Goal: Transaction & Acquisition: Subscribe to service/newsletter

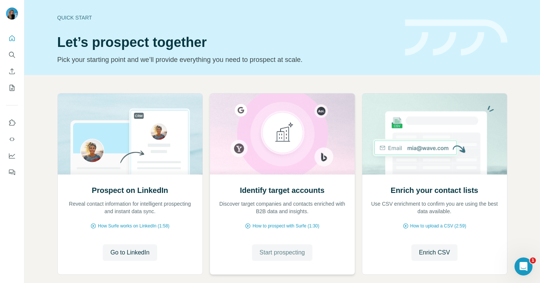
click at [289, 255] on span "Start prospecting" at bounding box center [281, 252] width 45 height 9
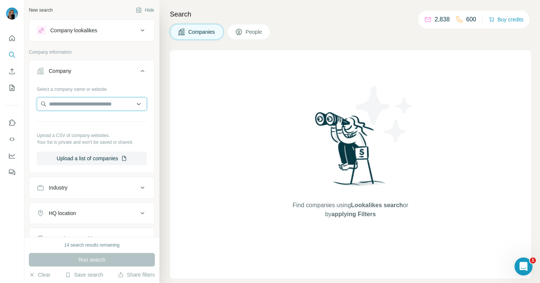
click at [64, 106] on input "text" at bounding box center [92, 103] width 110 height 13
type input "********"
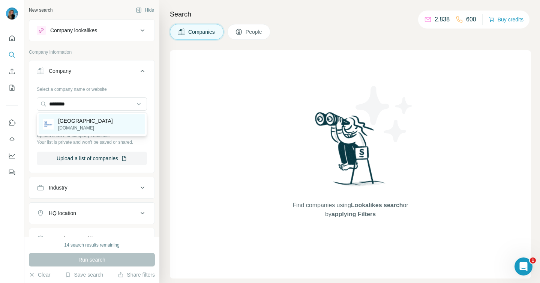
click at [89, 120] on p "Ghent University" at bounding box center [85, 120] width 55 height 7
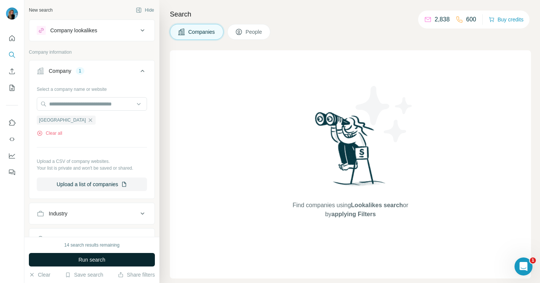
click at [92, 257] on span "Run search" at bounding box center [91, 259] width 27 height 7
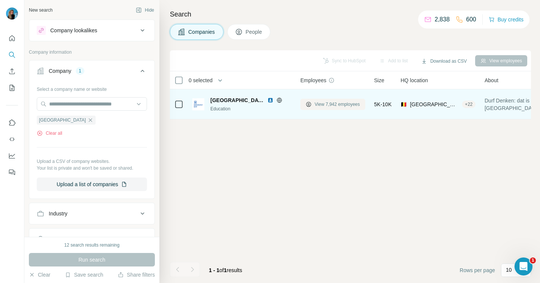
click at [324, 102] on span "View 7,942 employees" at bounding box center [337, 104] width 45 height 7
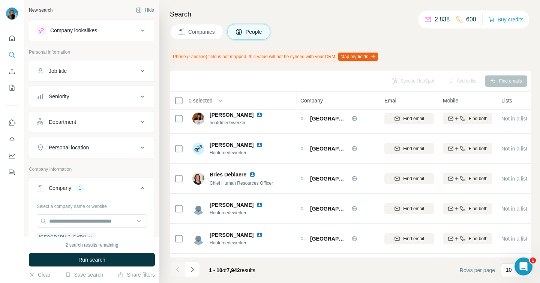
scroll to position [97, 0]
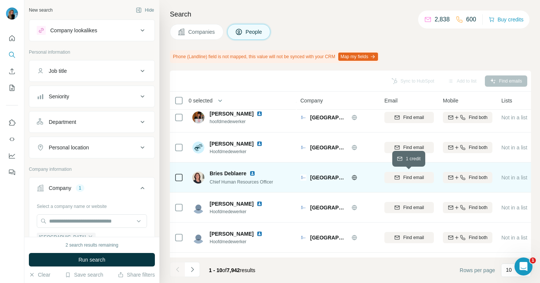
click at [412, 175] on span "Find email" at bounding box center [413, 177] width 21 height 7
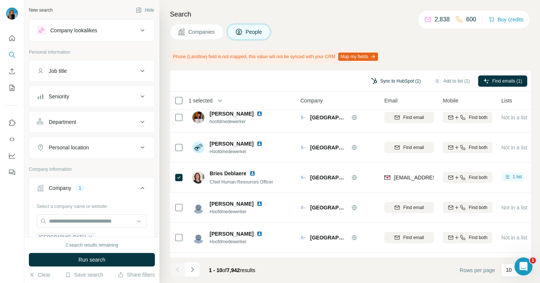
click at [413, 82] on button "Sync to HubSpot (1)" at bounding box center [396, 80] width 60 height 11
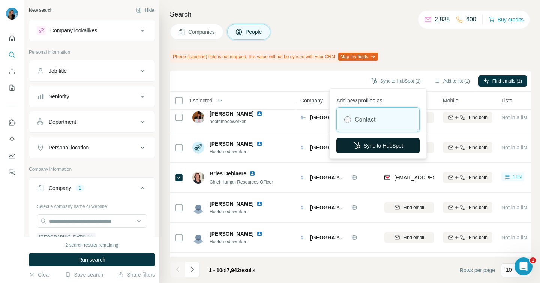
click at [381, 145] on button "Sync to HubSpot" at bounding box center [377, 145] width 83 height 15
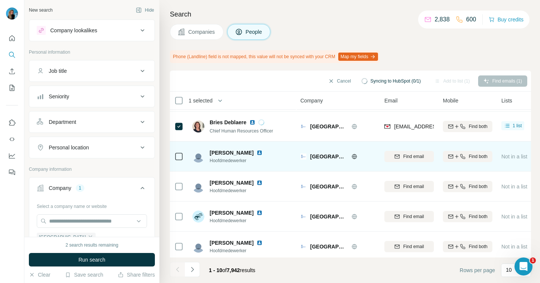
scroll to position [152, 0]
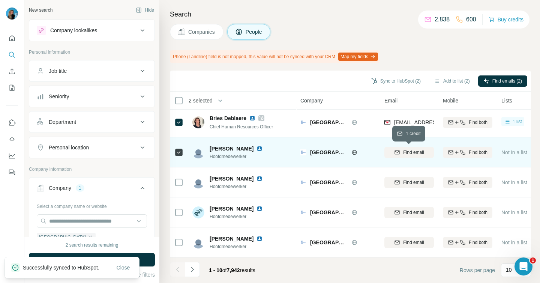
click at [417, 153] on span "Find email" at bounding box center [413, 152] width 21 height 7
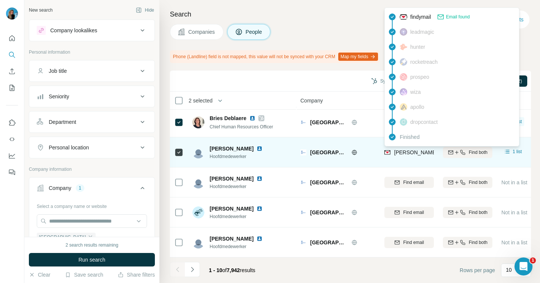
click at [399, 154] on span "davy.moreels@ugent.be" at bounding box center [460, 152] width 132 height 6
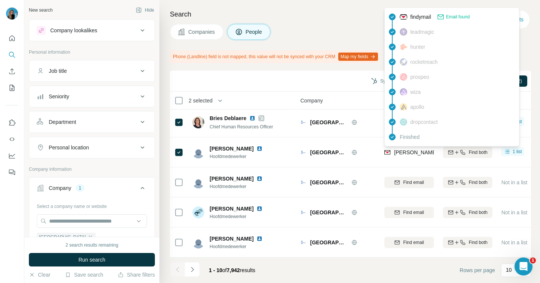
click at [460, 15] on span "Email found" at bounding box center [458, 16] width 24 height 7
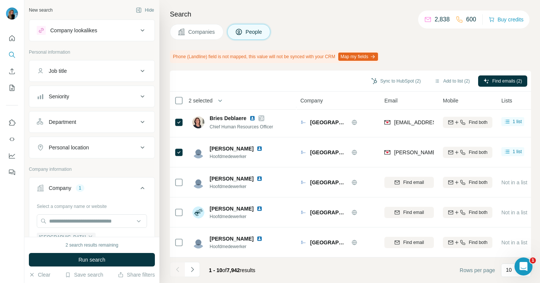
click at [360, 21] on div "Search Companies People Phone (Landline) field is not mapped, this value will n…" at bounding box center [349, 141] width 381 height 283
click at [410, 85] on button "Sync to HubSpot (2)" at bounding box center [396, 80] width 60 height 11
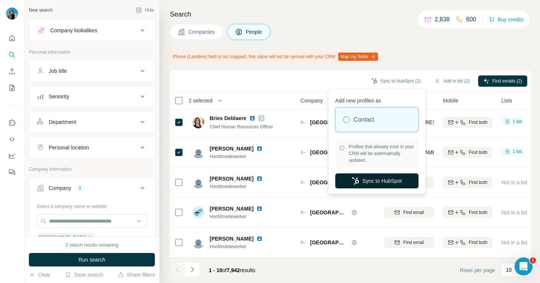
click at [384, 186] on button "Sync to HubSpot" at bounding box center [376, 180] width 83 height 15
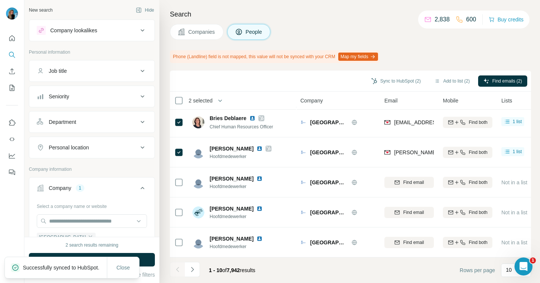
click at [137, 189] on div "Company 1" at bounding box center [87, 187] width 101 height 7
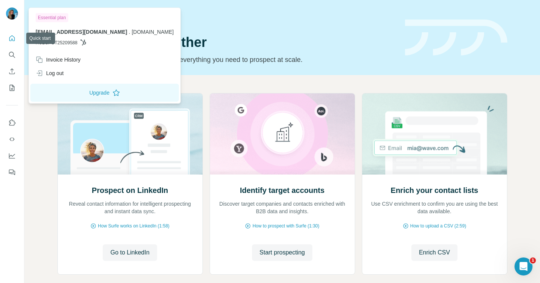
click at [11, 36] on icon "Quick start" at bounding box center [11, 37] width 7 height 7
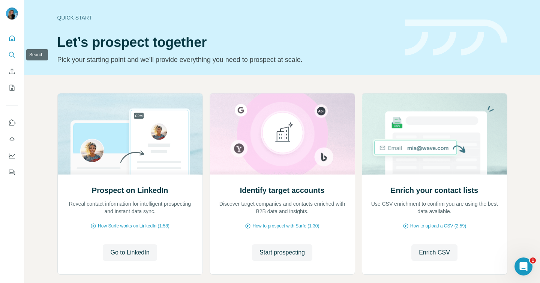
click at [14, 74] on icon "Enrich CSV" at bounding box center [11, 70] width 7 height 7
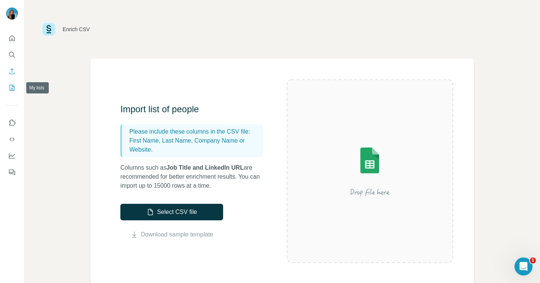
click at [13, 88] on icon "My lists" at bounding box center [11, 87] width 7 height 7
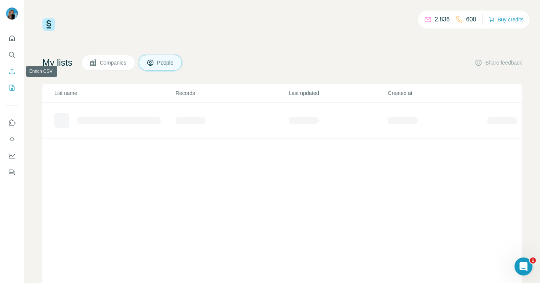
click at [14, 72] on icon "Enrich CSV" at bounding box center [11, 70] width 7 height 7
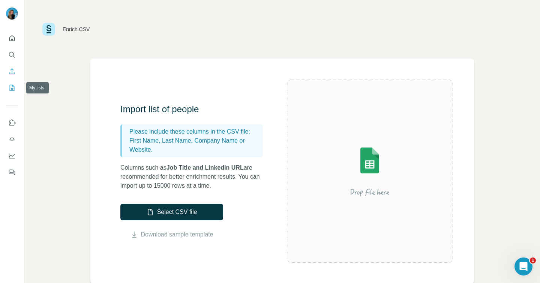
click at [11, 85] on icon "My lists" at bounding box center [12, 88] width 5 height 6
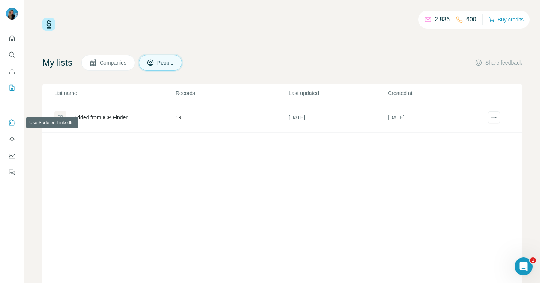
click at [12, 119] on icon "Use Surfe on LinkedIn" at bounding box center [11, 122] width 7 height 7
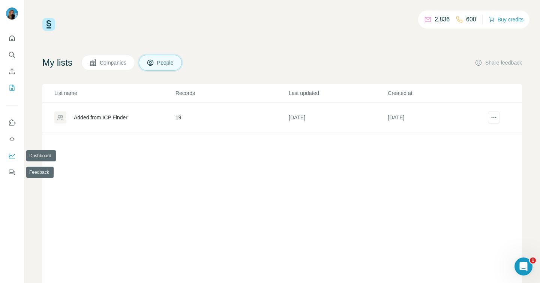
click at [12, 157] on icon "Dashboard" at bounding box center [11, 155] width 7 height 7
click at [8, 38] on icon "Quick start" at bounding box center [11, 37] width 7 height 7
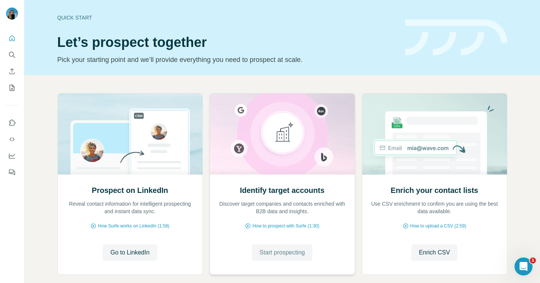
click at [267, 254] on span "Start prospecting" at bounding box center [281, 252] width 45 height 9
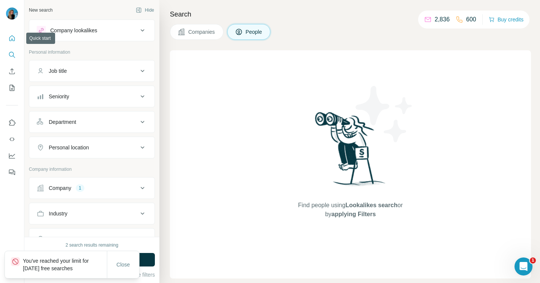
click at [9, 40] on icon "Quick start" at bounding box center [12, 38] width 6 height 6
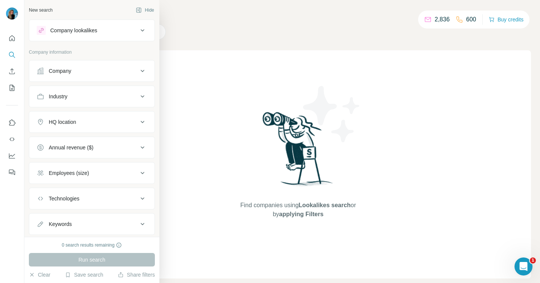
click at [41, 73] on icon at bounding box center [40, 70] width 6 height 6
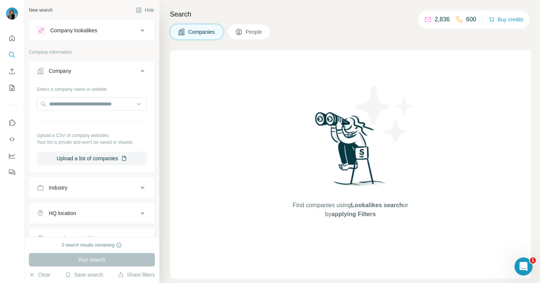
click at [12, 87] on icon "My lists" at bounding box center [13, 87] width 4 height 5
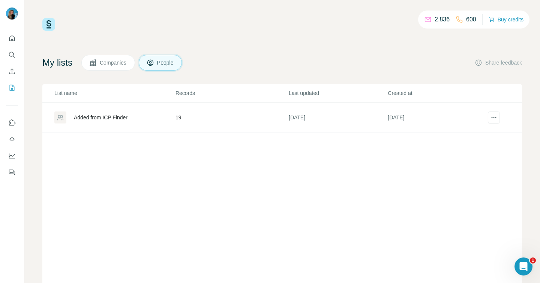
click at [436, 17] on p "2,836" at bounding box center [442, 19] width 15 height 9
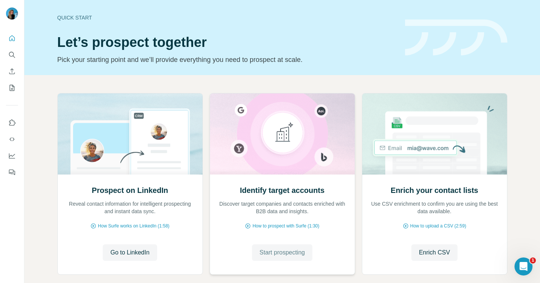
click at [266, 250] on span "Start prospecting" at bounding box center [281, 252] width 45 height 9
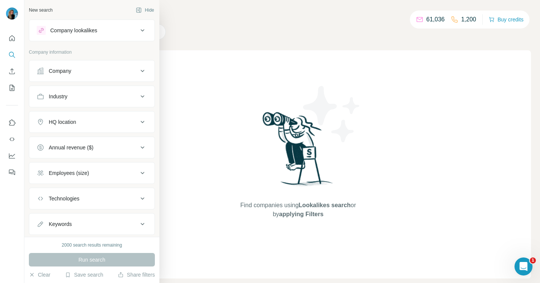
click at [41, 73] on icon at bounding box center [40, 70] width 7 height 7
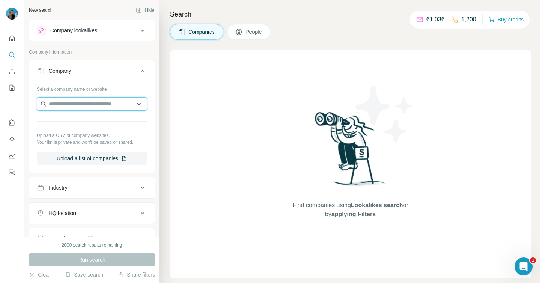
click at [99, 101] on input "text" at bounding box center [92, 103] width 110 height 13
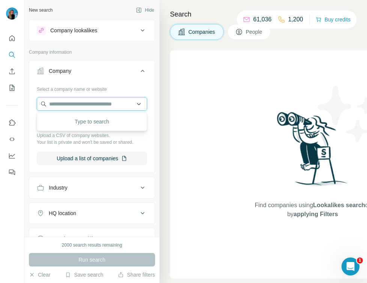
click at [77, 106] on input "text" at bounding box center [92, 103] width 110 height 13
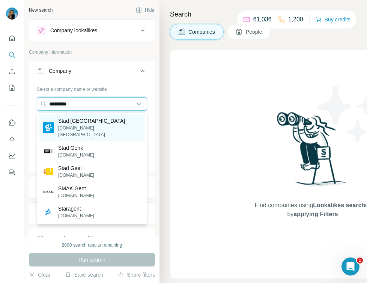
type input "*********"
click at [87, 125] on div "Stad Gent stad.gent" at bounding box center [92, 127] width 106 height 27
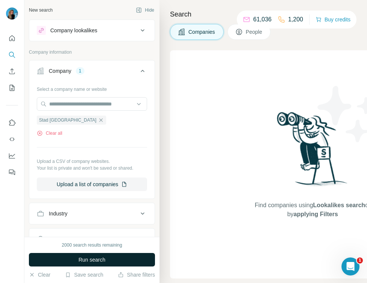
click at [78, 258] on span "Run search" at bounding box center [91, 259] width 27 height 7
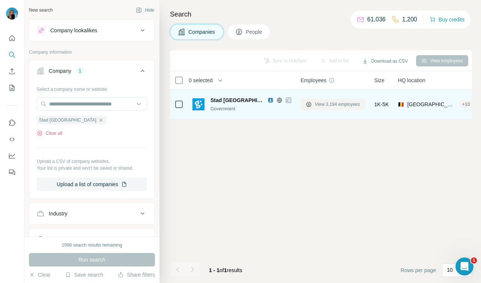
click at [352, 107] on button "View 3,194 employees" at bounding box center [332, 104] width 65 height 11
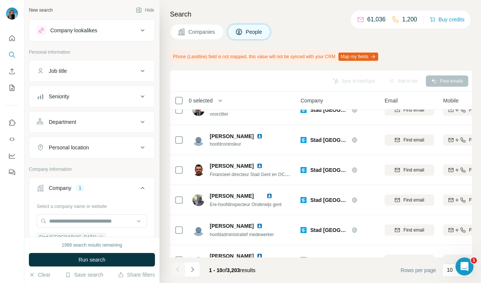
scroll to position [152, 0]
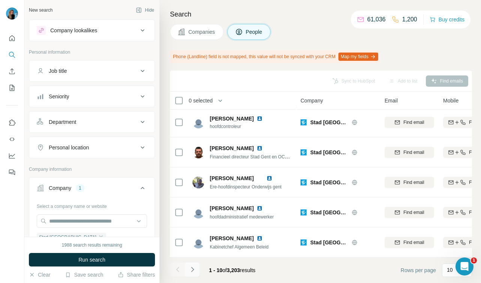
click at [192, 270] on icon "Navigate to next page" at bounding box center [192, 268] width 7 height 7
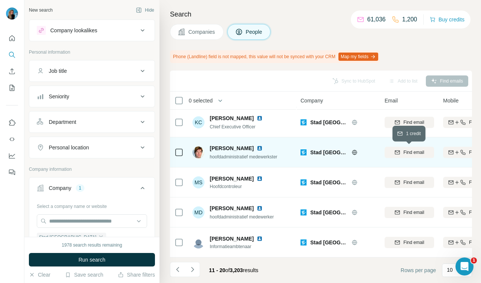
click at [406, 153] on span "Find email" at bounding box center [413, 152] width 21 height 7
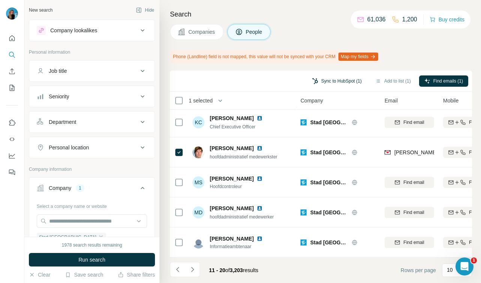
click at [349, 79] on button "Sync to HubSpot (1)" at bounding box center [337, 80] width 60 height 11
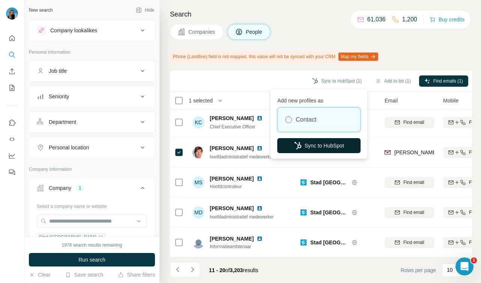
click at [328, 144] on button "Sync to HubSpot" at bounding box center [318, 145] width 83 height 15
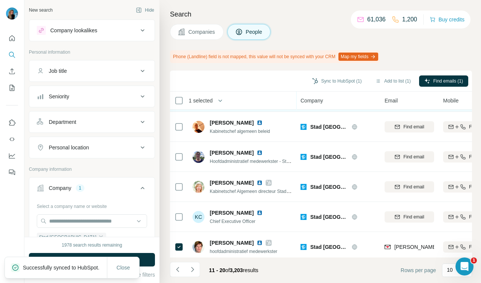
scroll to position [59, 0]
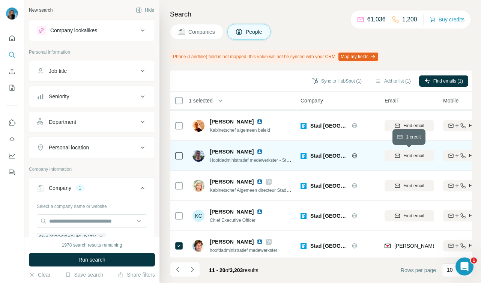
click at [416, 157] on span "Find email" at bounding box center [413, 155] width 21 height 7
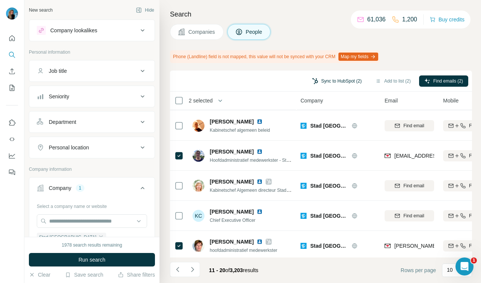
click at [315, 84] on button "Sync to HubSpot (2)" at bounding box center [337, 80] width 60 height 11
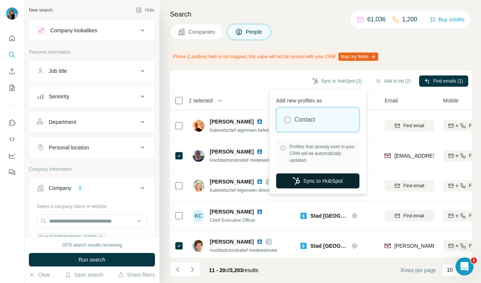
click at [300, 182] on button "Sync to HubSpot" at bounding box center [317, 180] width 83 height 15
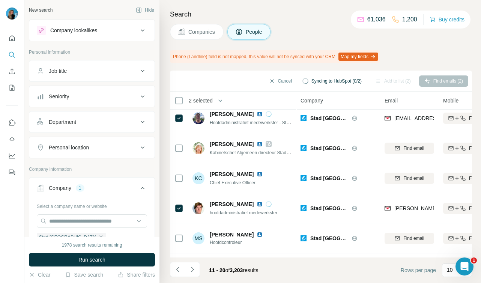
scroll to position [152, 0]
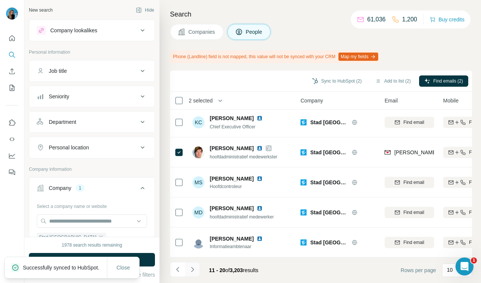
click at [189, 270] on icon "Navigate to next page" at bounding box center [192, 268] width 7 height 7
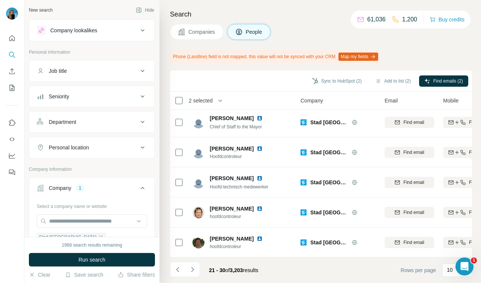
scroll to position [0, 0]
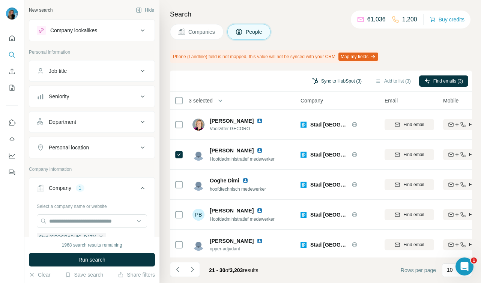
click at [348, 82] on button "Sync to HubSpot (3)" at bounding box center [337, 80] width 60 height 11
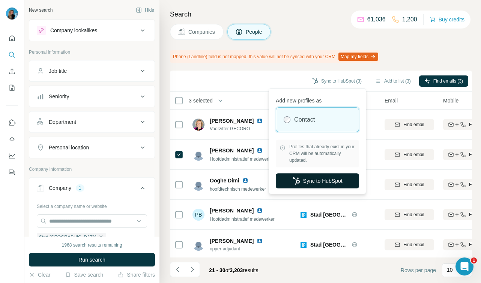
click at [326, 181] on button "Sync to HubSpot" at bounding box center [317, 180] width 83 height 15
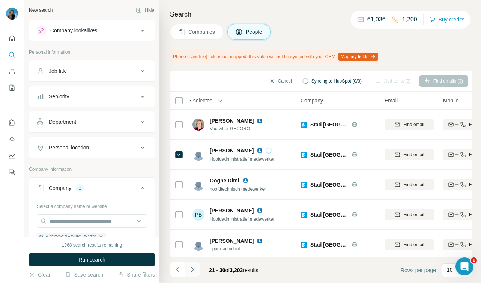
click at [193, 269] on icon "Navigate to next page" at bounding box center [192, 269] width 3 height 5
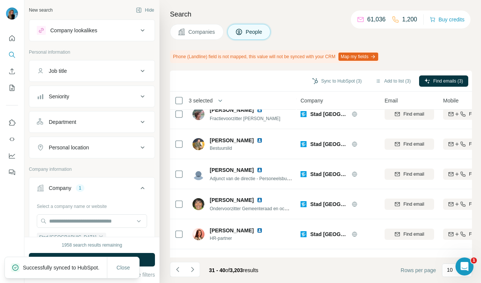
scroll to position [152, 0]
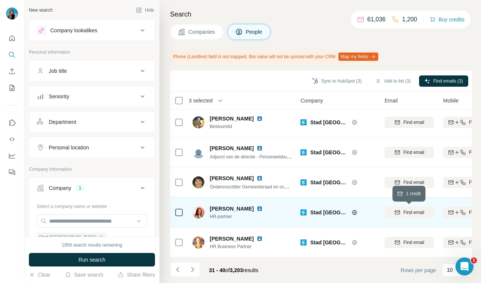
click at [406, 213] on span "Find email" at bounding box center [413, 212] width 21 height 7
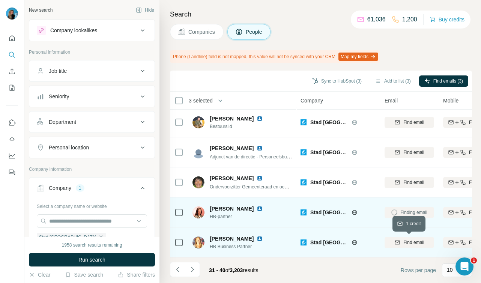
click at [403, 239] on span "Find email" at bounding box center [413, 242] width 21 height 7
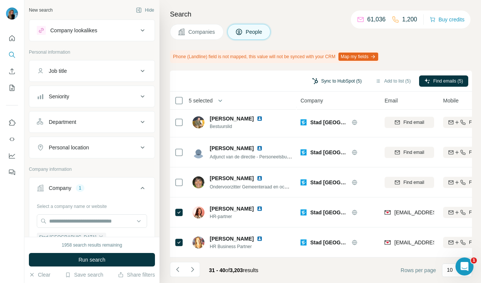
click at [334, 83] on button "Sync to HubSpot (5)" at bounding box center [337, 80] width 60 height 11
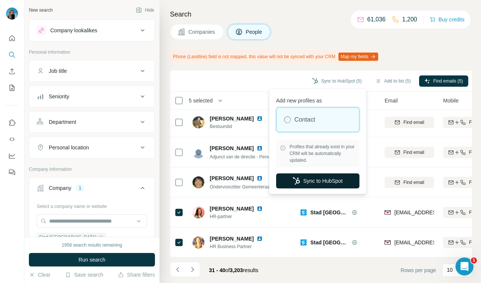
click at [321, 180] on button "Sync to HubSpot" at bounding box center [317, 180] width 83 height 15
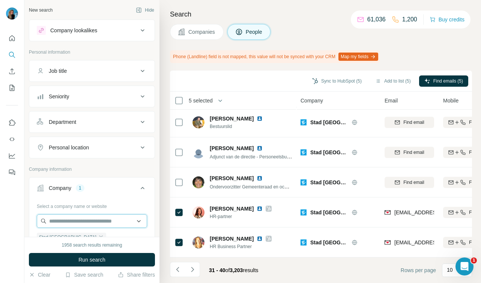
click at [59, 221] on input "text" at bounding box center [92, 220] width 110 height 13
paste input "**********"
type input "**********"
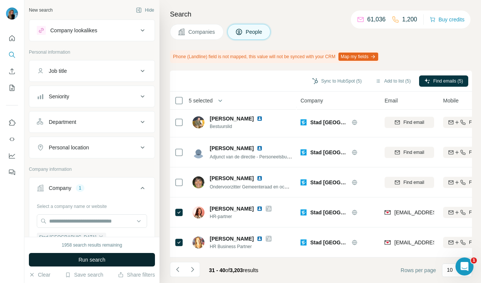
click at [103, 258] on span "Run search" at bounding box center [91, 259] width 27 height 7
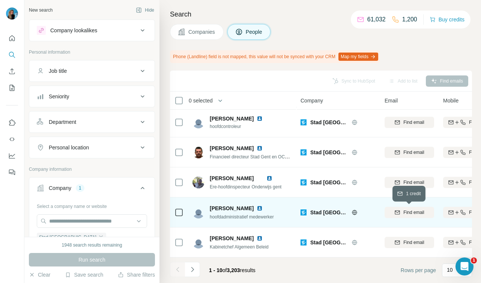
click at [410, 212] on span "Find email" at bounding box center [413, 212] width 21 height 7
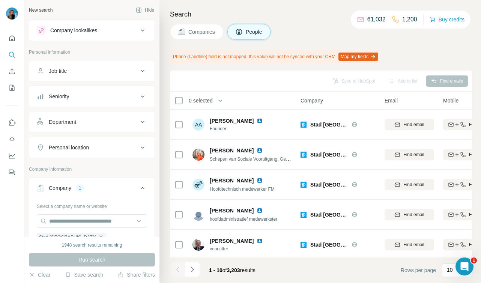
scroll to position [107, 0]
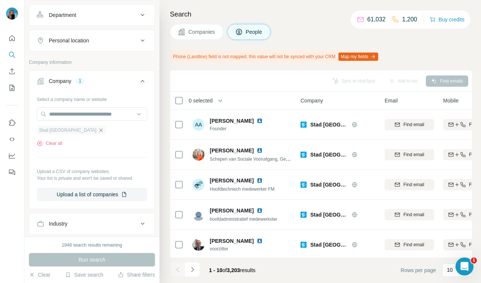
click at [98, 132] on icon "button" at bounding box center [101, 130] width 6 height 6
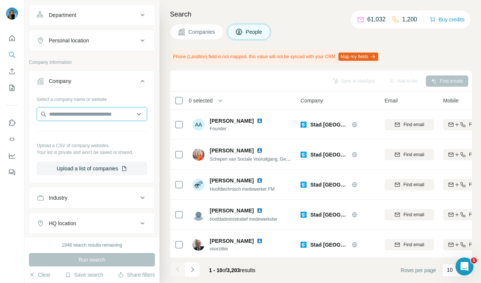
click at [69, 118] on input "text" at bounding box center [92, 113] width 110 height 13
click at [79, 114] on input "text" at bounding box center [92, 113] width 110 height 13
paste input "**********"
click at [117, 117] on input "**********" at bounding box center [92, 113] width 110 height 13
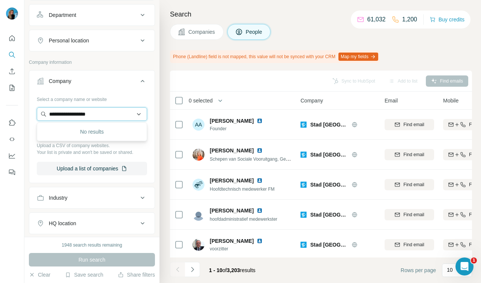
click at [117, 117] on input "**********" at bounding box center [92, 113] width 110 height 13
click at [92, 114] on input "**********" at bounding box center [92, 113] width 110 height 13
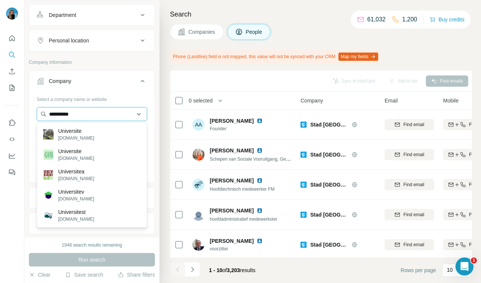
click at [103, 111] on input "**********" at bounding box center [92, 113] width 110 height 13
click at [88, 115] on input "**********" at bounding box center [92, 113] width 110 height 13
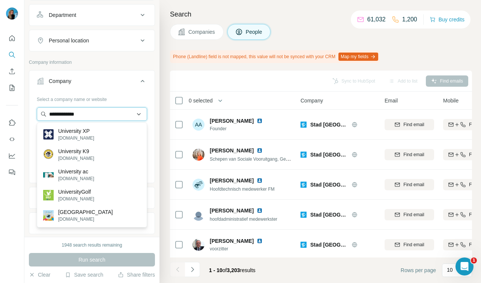
click at [88, 115] on input "**********" at bounding box center [92, 113] width 110 height 13
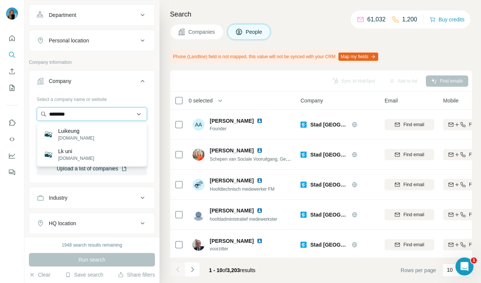
click at [84, 114] on input "********" at bounding box center [92, 113] width 110 height 13
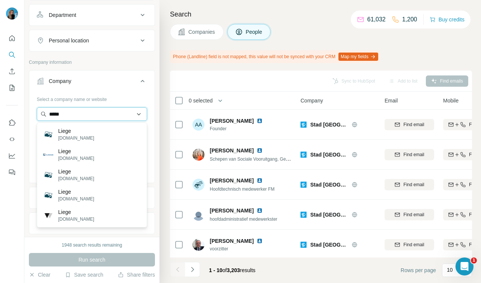
click at [69, 117] on input "*****" at bounding box center [92, 113] width 110 height 13
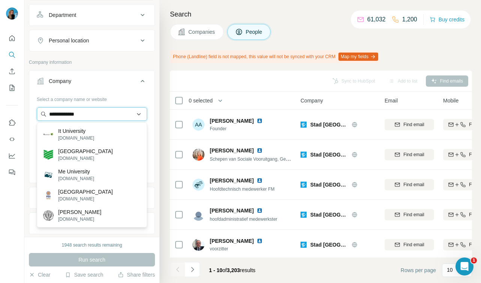
click at [82, 114] on input "**********" at bounding box center [92, 113] width 110 height 13
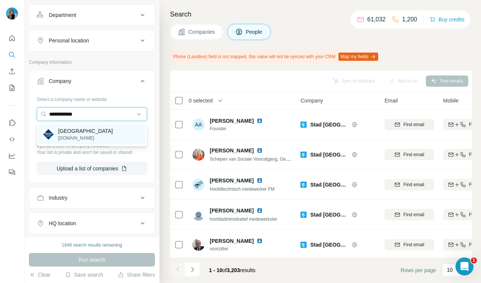
type input "**********"
click at [77, 127] on p "Tilburg University" at bounding box center [85, 130] width 55 height 7
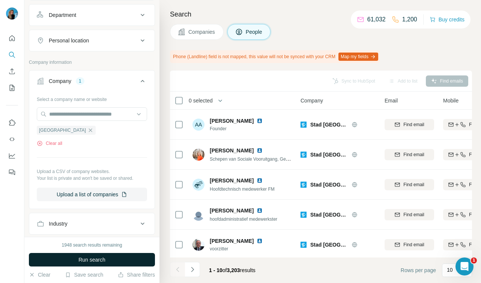
click at [81, 258] on span "Run search" at bounding box center [91, 259] width 27 height 7
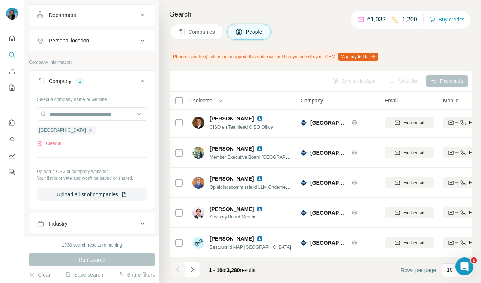
scroll to position [152, 0]
click at [195, 269] on icon "Navigate to next page" at bounding box center [192, 268] width 7 height 7
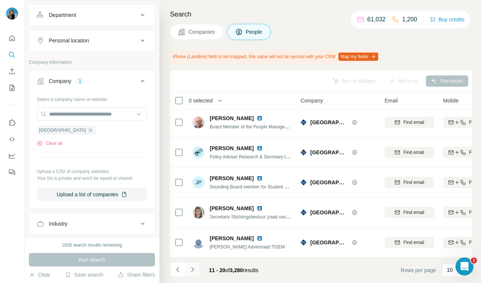
click at [195, 268] on icon "Navigate to next page" at bounding box center [192, 268] width 7 height 7
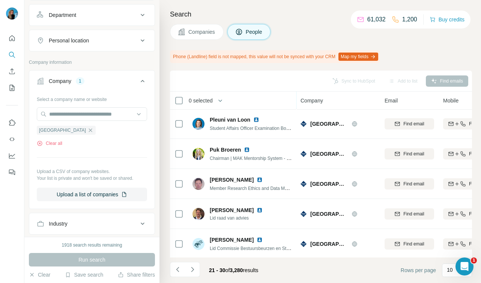
scroll to position [129, 0]
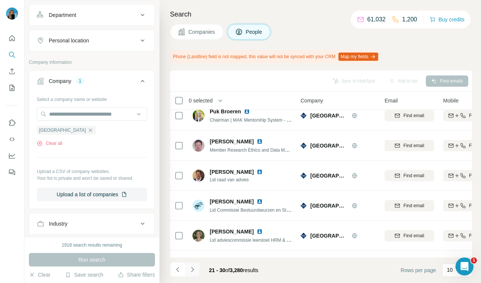
click at [190, 267] on icon "Navigate to next page" at bounding box center [192, 268] width 7 height 7
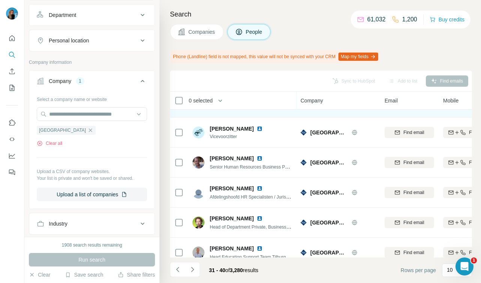
scroll to position [53, 0]
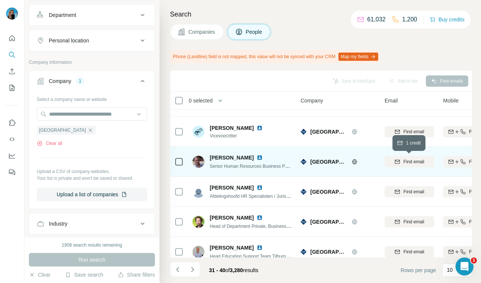
click at [409, 157] on button "Find email" at bounding box center [408, 161] width 49 height 11
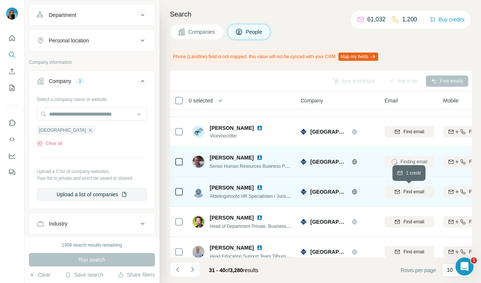
click at [410, 193] on span "Find email" at bounding box center [413, 191] width 21 height 7
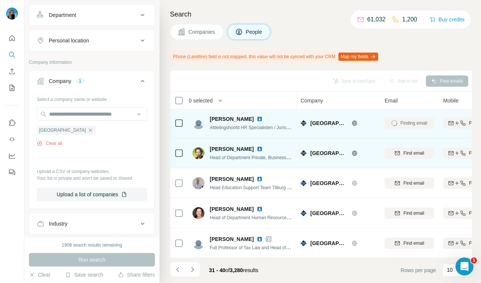
scroll to position [130, 0]
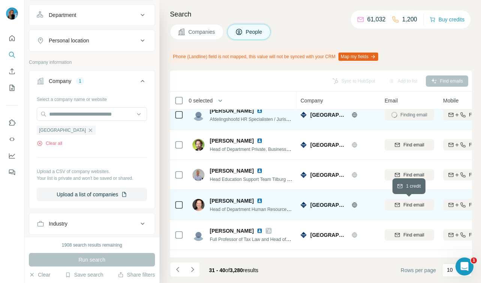
click at [406, 205] on span "Find email" at bounding box center [413, 204] width 21 height 7
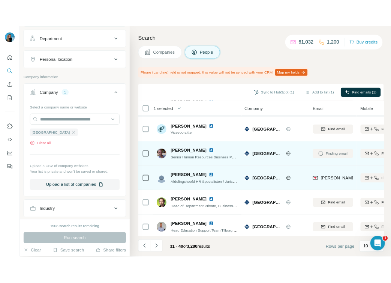
scroll to position [57, 0]
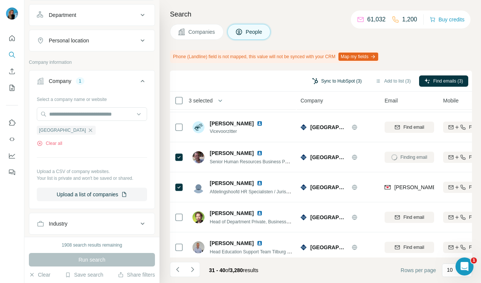
click at [339, 77] on button "Sync to HubSpot (3)" at bounding box center [337, 80] width 60 height 11
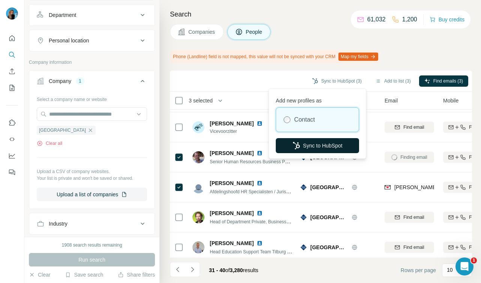
click at [323, 139] on button "Sync to HubSpot" at bounding box center [317, 145] width 83 height 15
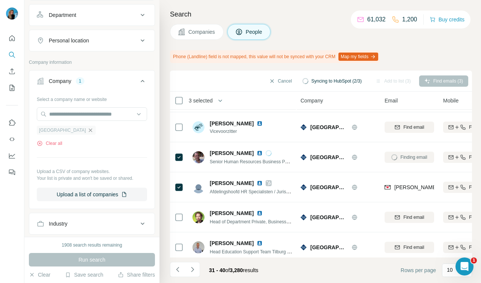
click at [87, 130] on icon "button" at bounding box center [90, 130] width 6 height 6
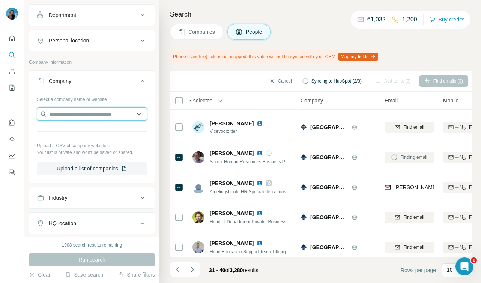
click at [78, 116] on input "text" at bounding box center [92, 113] width 110 height 13
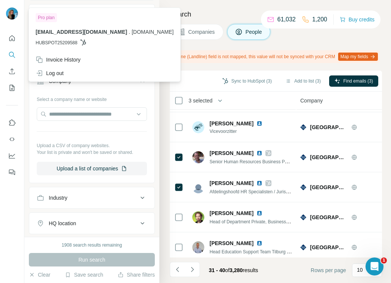
click at [216, 63] on div "Phone (Landline) field is not mapped, this value will not be synced with your C…" at bounding box center [275, 56] width 210 height 13
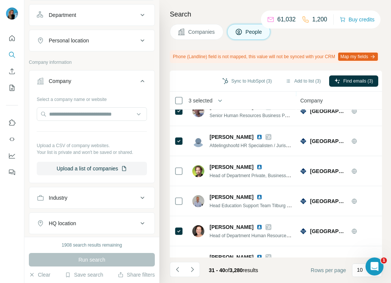
scroll to position [159, 0]
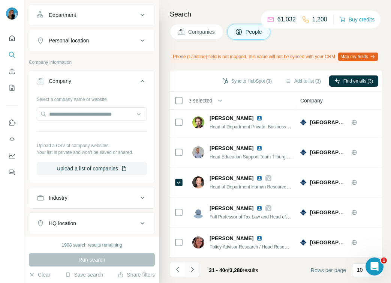
click at [195, 267] on icon "Navigate to next page" at bounding box center [192, 268] width 7 height 7
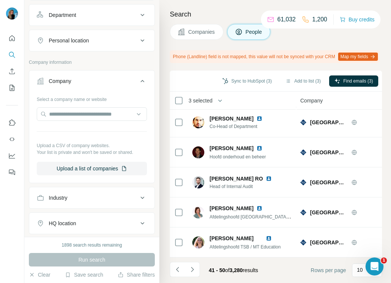
scroll to position [0, 0]
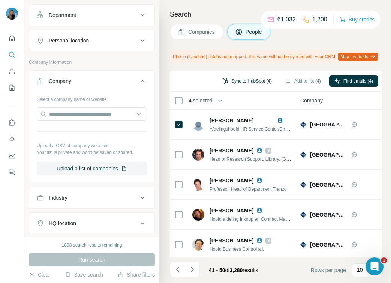
click at [259, 84] on button "Sync to HubSpot (4)" at bounding box center [247, 80] width 60 height 11
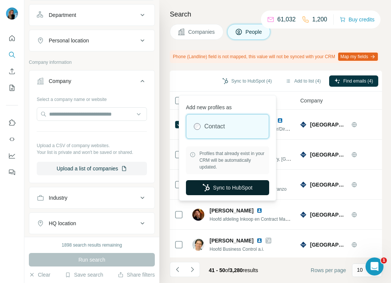
click at [221, 194] on button "Sync to HubSpot" at bounding box center [227, 187] width 83 height 15
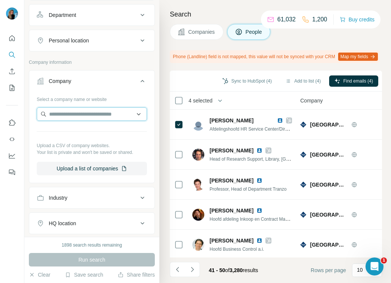
click at [52, 116] on input "text" at bounding box center [92, 113] width 110 height 13
drag, startPoint x: 95, startPoint y: 116, endPoint x: 71, endPoint y: 115, distance: 24.0
click at [71, 115] on input "**********" at bounding box center [92, 113] width 110 height 13
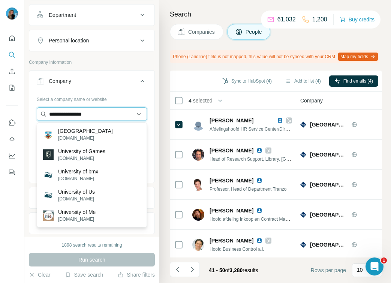
click at [91, 115] on input "**********" at bounding box center [92, 113] width 110 height 13
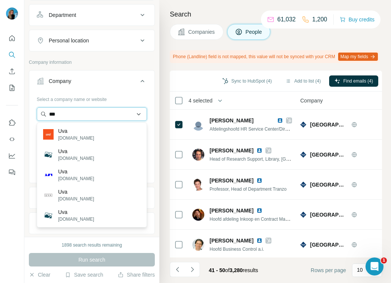
click at [89, 114] on input "***" at bounding box center [92, 113] width 110 height 13
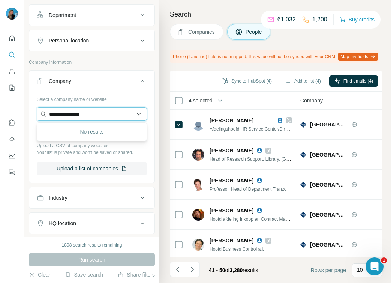
click at [78, 114] on input "**********" at bounding box center [92, 113] width 110 height 13
click at [92, 113] on input "**********" at bounding box center [92, 113] width 110 height 13
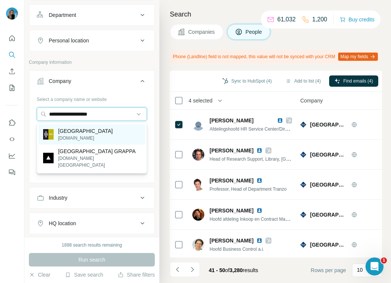
type input "**********"
click at [81, 136] on p "uva.nl" at bounding box center [85, 138] width 55 height 7
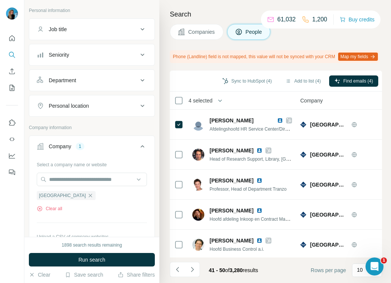
scroll to position [44, 0]
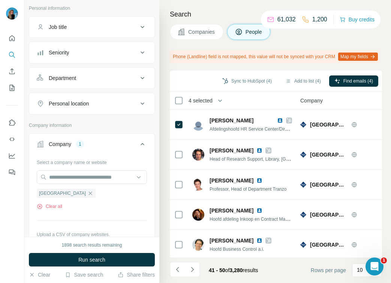
click at [80, 80] on div "Department" at bounding box center [87, 77] width 101 height 7
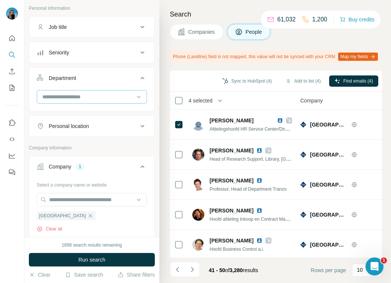
click at [74, 90] on div at bounding box center [88, 96] width 93 height 13
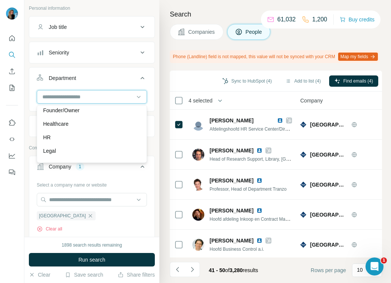
scroll to position [103, 0]
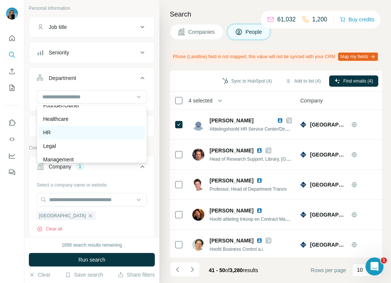
click at [55, 132] on div "HR" at bounding box center [91, 132] width 97 height 7
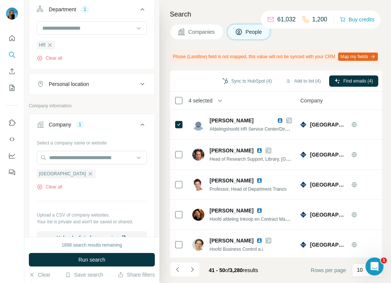
scroll to position [303, 0]
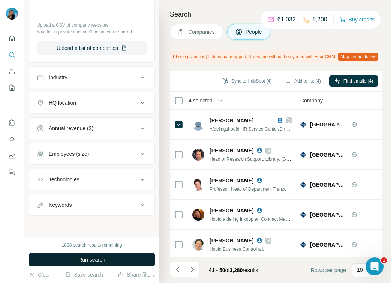
click at [77, 256] on button "Run search" at bounding box center [92, 259] width 126 height 13
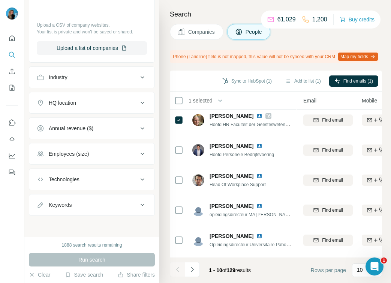
scroll to position [124, 88]
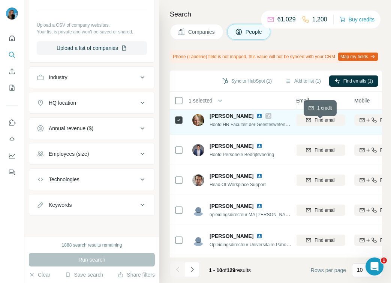
click at [319, 123] on span "Find email" at bounding box center [325, 120] width 21 height 7
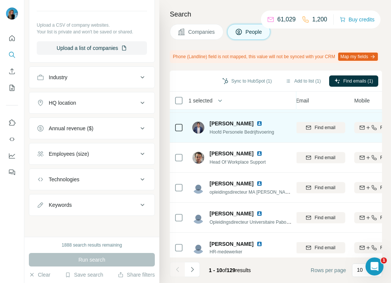
scroll to position [159, 88]
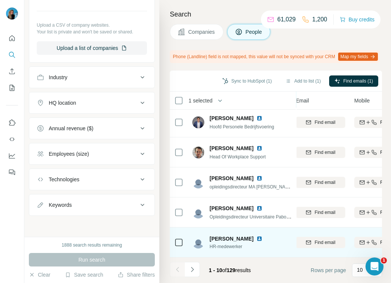
click at [331, 241] on span "Find email" at bounding box center [325, 242] width 21 height 7
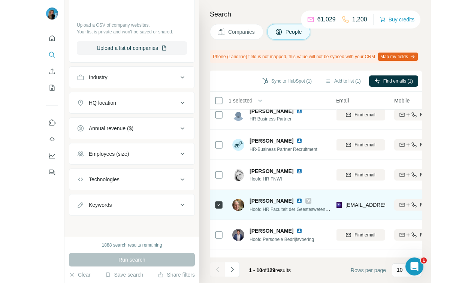
scroll to position [0, 88]
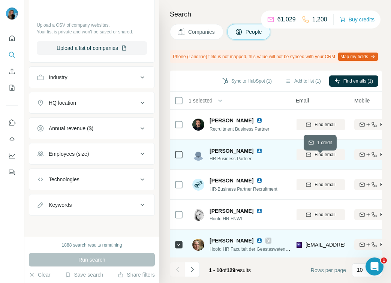
click at [313, 158] on div "Find email" at bounding box center [320, 154] width 49 height 7
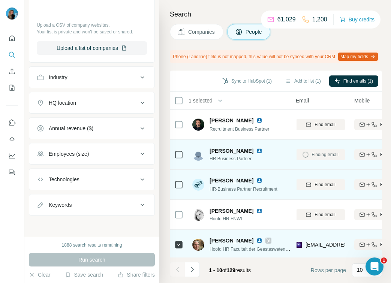
click at [315, 188] on span "Find email" at bounding box center [325, 184] width 21 height 7
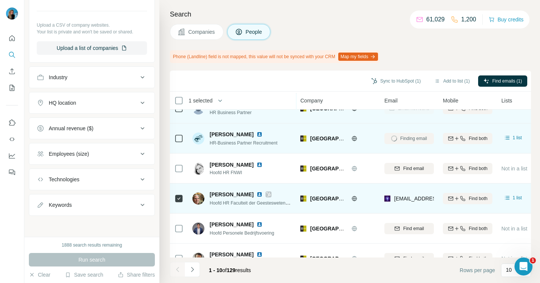
scroll to position [0, 0]
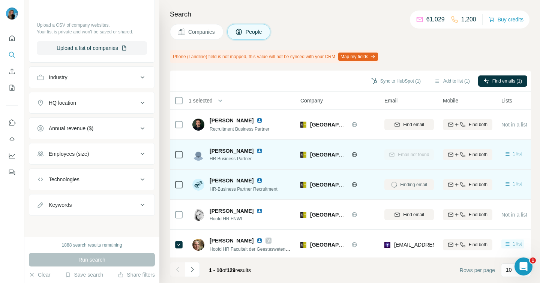
click at [178, 150] on icon at bounding box center [178, 154] width 9 height 9
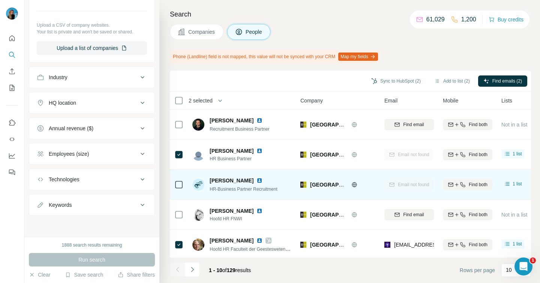
click at [409, 153] on div "Email not found" at bounding box center [408, 154] width 49 height 21
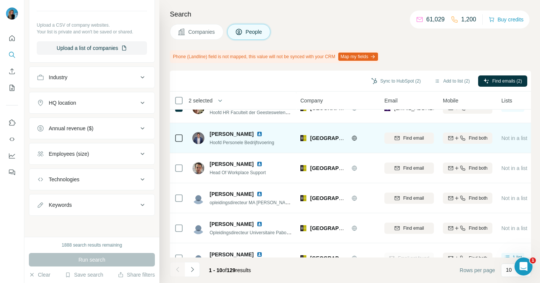
scroll to position [152, 0]
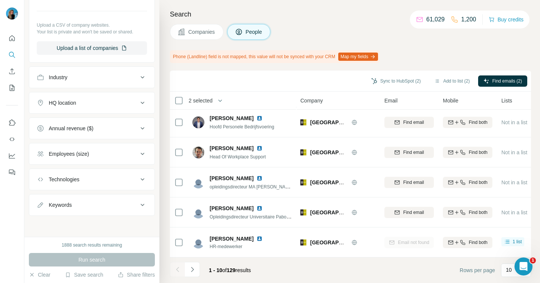
click at [409, 243] on div "Email not found" at bounding box center [408, 242] width 49 height 21
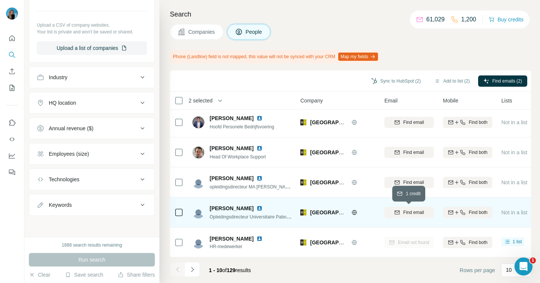
click at [409, 212] on span "Find email" at bounding box center [413, 212] width 21 height 7
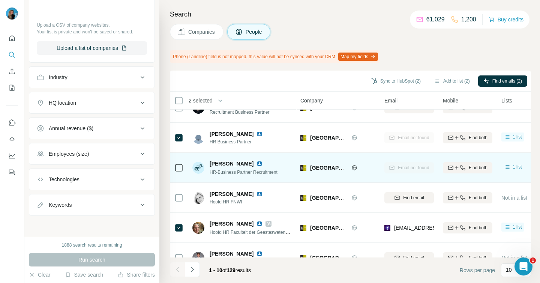
scroll to position [0, 0]
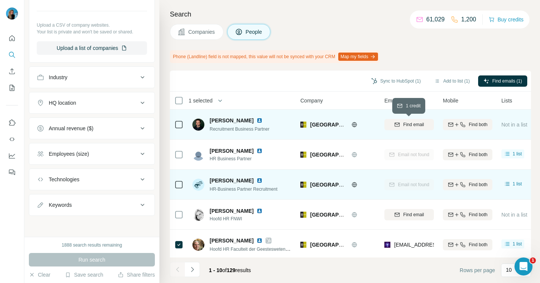
click at [403, 125] on span "Find email" at bounding box center [413, 124] width 21 height 7
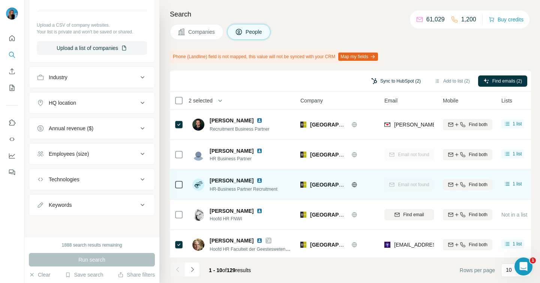
click at [381, 81] on button "Sync to HubSpot (2)" at bounding box center [396, 80] width 60 height 11
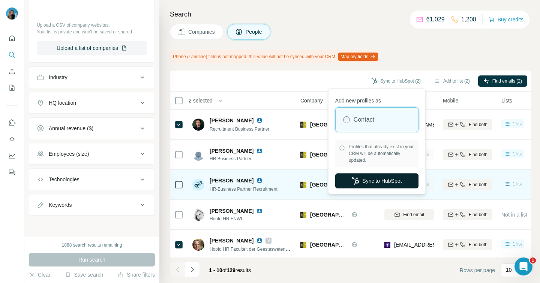
click at [367, 183] on button "Sync to HubSpot" at bounding box center [376, 180] width 83 height 15
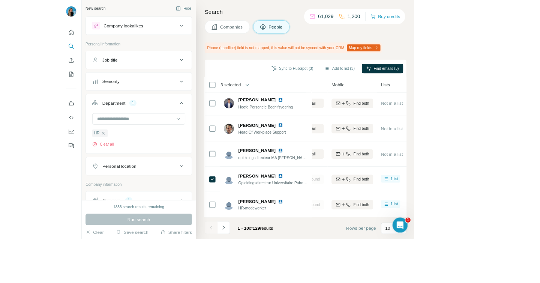
scroll to position [152, 123]
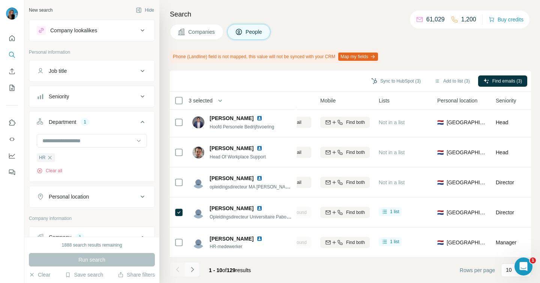
click at [195, 271] on icon "Navigate to next page" at bounding box center [192, 268] width 7 height 7
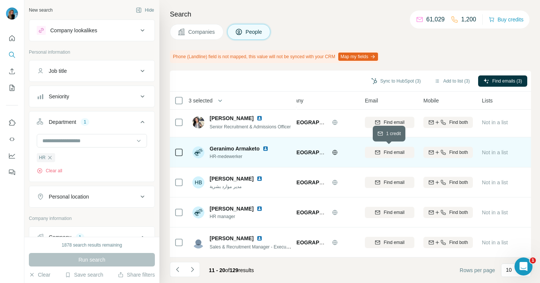
click at [381, 151] on div "Find email" at bounding box center [389, 152] width 49 height 7
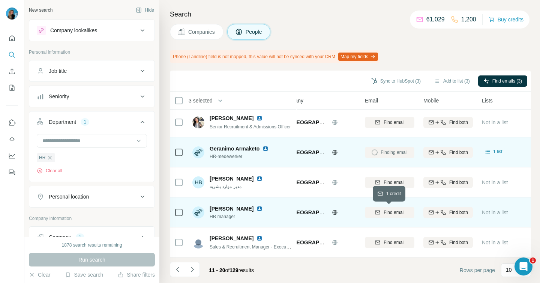
click at [384, 209] on span "Find email" at bounding box center [394, 212] width 21 height 7
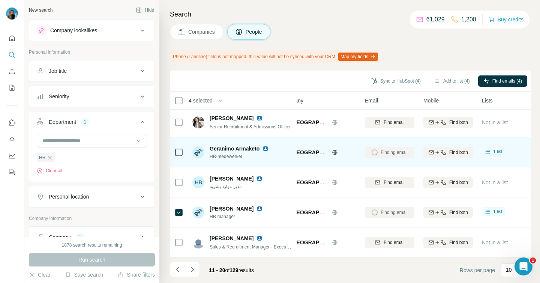
click at [176, 156] on div at bounding box center [178, 152] width 9 height 21
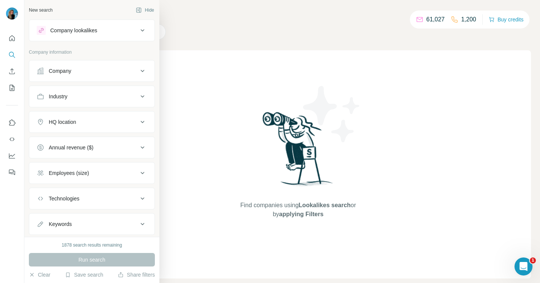
click at [51, 70] on div "Company" at bounding box center [60, 70] width 22 height 7
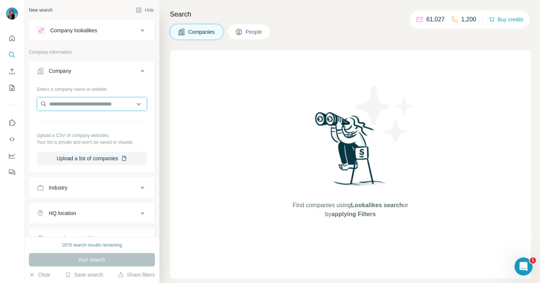
click at [57, 106] on input "text" at bounding box center [92, 103] width 110 height 13
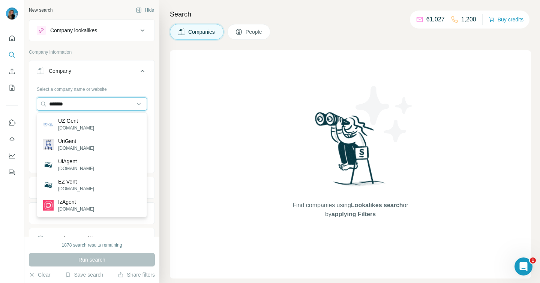
type input "*******"
click at [53, 119] on img at bounding box center [48, 124] width 10 height 10
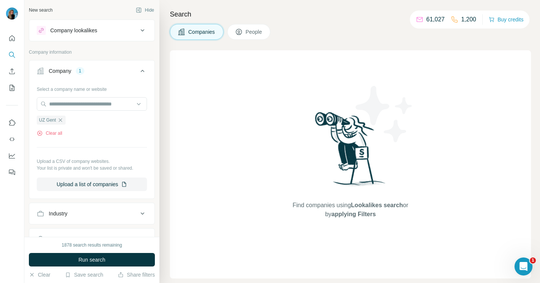
click at [68, 51] on p "Company information" at bounding box center [92, 52] width 126 height 7
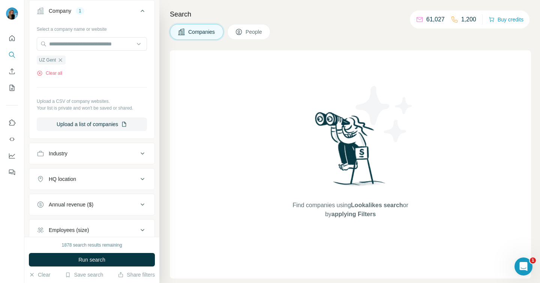
scroll to position [136, 0]
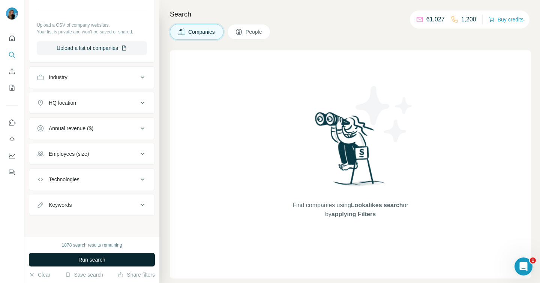
click at [72, 255] on button "Run search" at bounding box center [92, 259] width 126 height 13
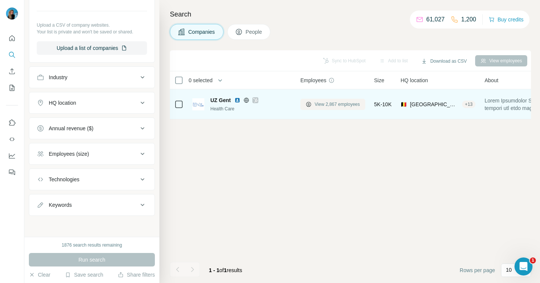
click at [349, 102] on span "View 2,867 employees" at bounding box center [337, 104] width 45 height 7
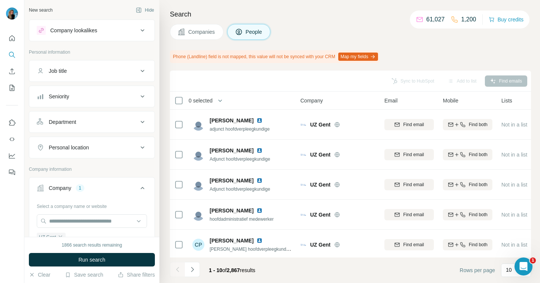
click at [78, 126] on button "Department" at bounding box center [91, 122] width 125 height 18
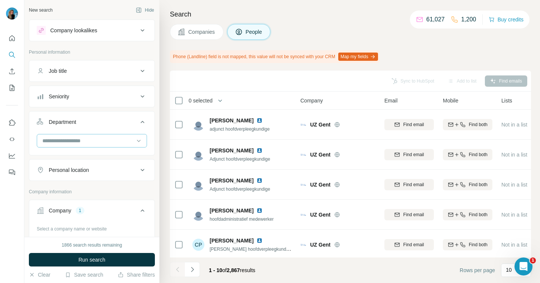
click at [73, 138] on input at bounding box center [88, 140] width 93 height 8
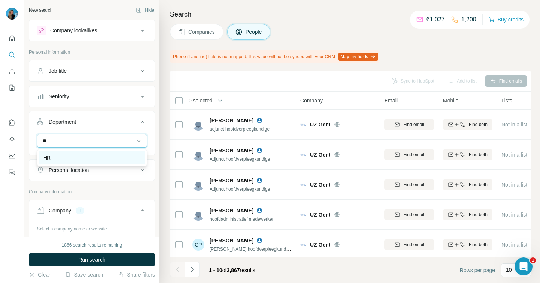
type input "**"
click at [68, 157] on div "HR" at bounding box center [91, 157] width 97 height 7
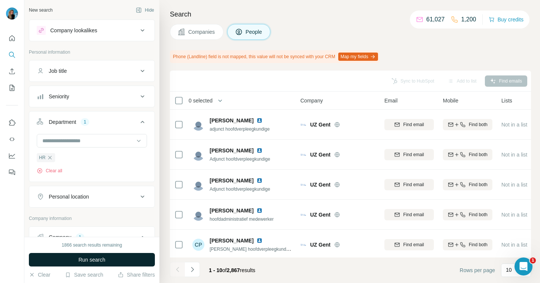
click at [90, 254] on button "Run search" at bounding box center [92, 259] width 126 height 13
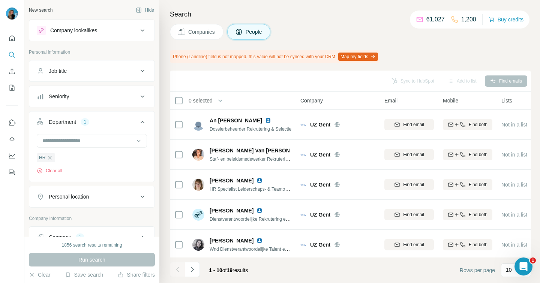
click at [293, 74] on div "Sync to HubSpot Add to list Find emails" at bounding box center [351, 80] width 354 height 13
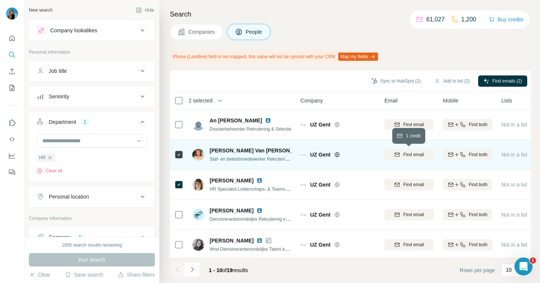
click at [412, 155] on span "Find email" at bounding box center [413, 154] width 21 height 7
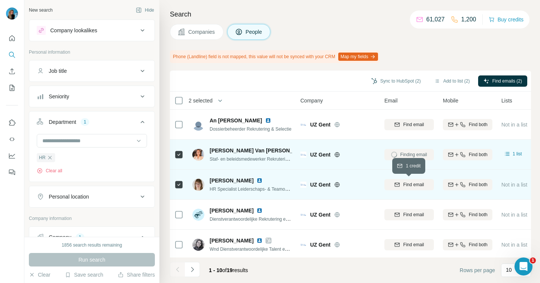
click at [405, 179] on button "Find email" at bounding box center [408, 184] width 49 height 11
click at [377, 78] on button "Sync to HubSpot (2)" at bounding box center [396, 80] width 60 height 11
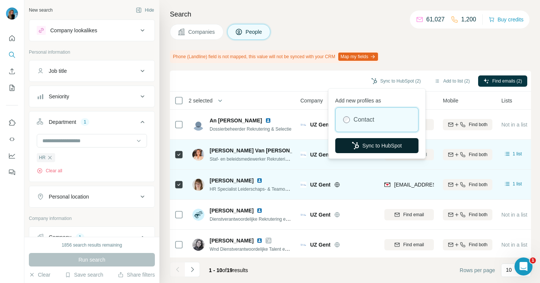
click at [371, 147] on button "Sync to HubSpot" at bounding box center [376, 145] width 83 height 15
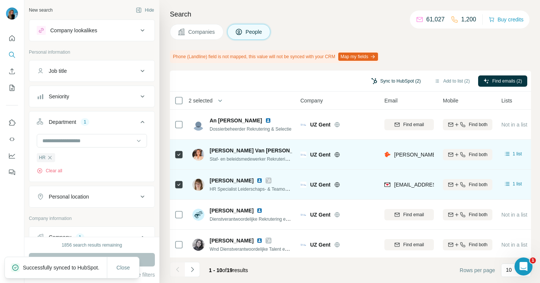
click at [380, 85] on button "Sync to HubSpot (2)" at bounding box center [396, 80] width 60 height 11
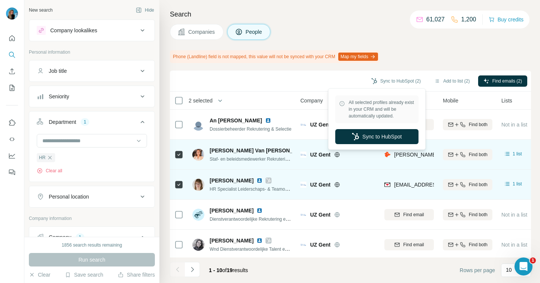
click at [413, 56] on div "Phone (Landline) field is not mapped, this value will not be synced with your C…" at bounding box center [350, 56] width 361 height 13
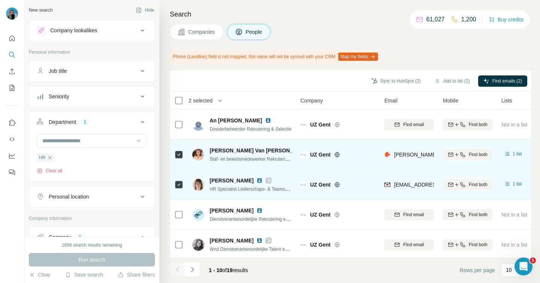
click at [96, 25] on button "Company lookalikes" at bounding box center [91, 30] width 125 height 18
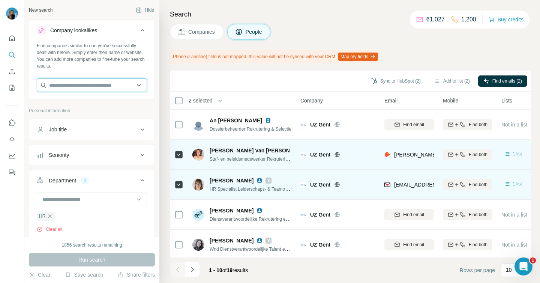
click at [82, 82] on input "text" at bounding box center [92, 84] width 110 height 13
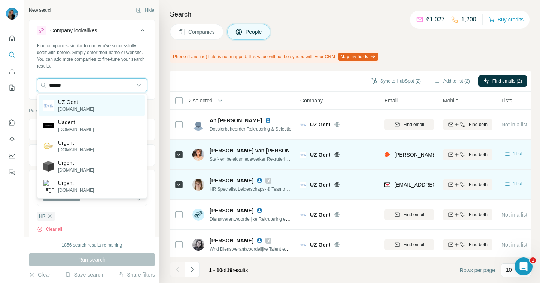
type input "******"
click at [106, 102] on div "UZ Gent [DOMAIN_NAME]" at bounding box center [92, 105] width 106 height 20
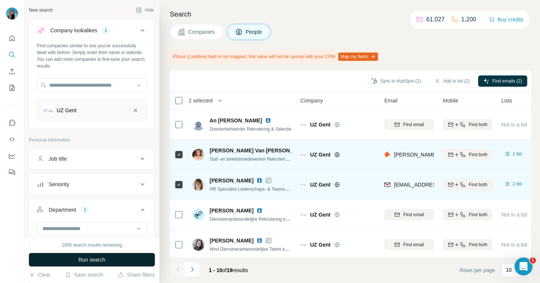
click at [94, 261] on span "Run search" at bounding box center [91, 259] width 27 height 7
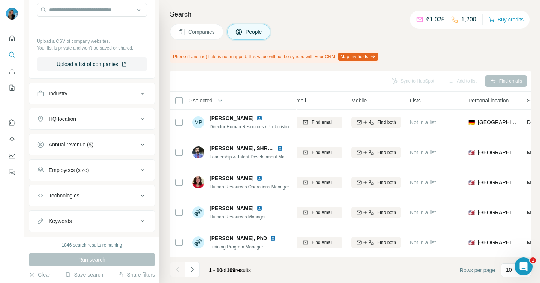
scroll to position [364, 0]
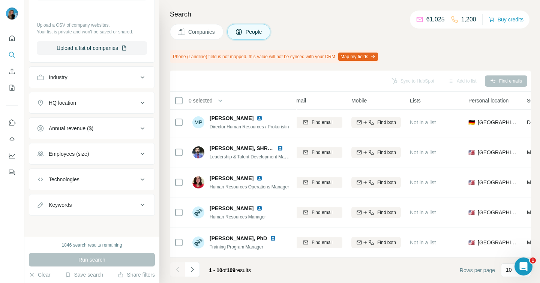
click at [76, 102] on div "HQ location" at bounding box center [62, 102] width 27 height 7
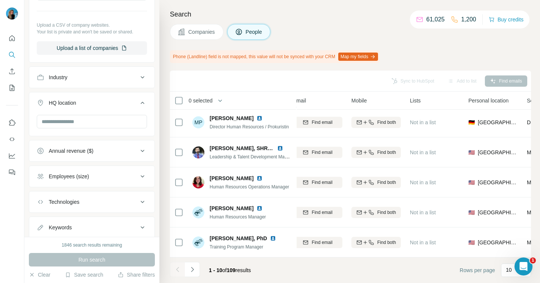
click at [76, 101] on div "HQ location" at bounding box center [62, 102] width 27 height 7
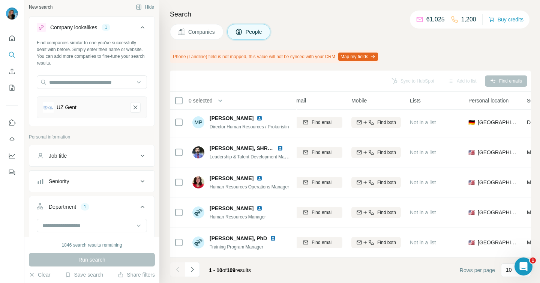
scroll to position [0, 0]
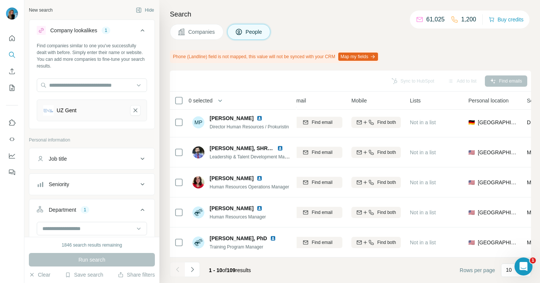
click at [192, 28] on span "Companies" at bounding box center [201, 31] width 27 height 7
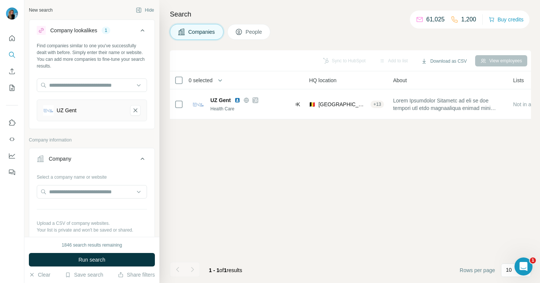
scroll to position [0, 91]
click at [118, 81] on input "text" at bounding box center [92, 84] width 110 height 13
click at [262, 18] on h4 "Search" at bounding box center [350, 14] width 361 height 10
click at [257, 31] on span "People" at bounding box center [254, 31] width 17 height 7
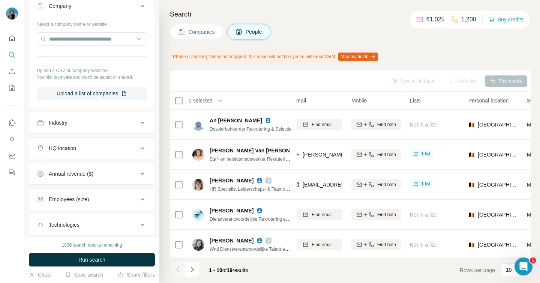
scroll to position [278, 0]
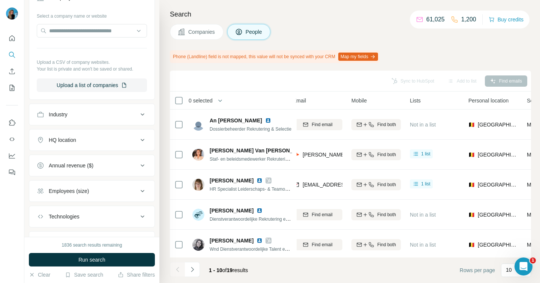
click at [68, 136] on button "HQ location" at bounding box center [91, 140] width 125 height 18
click at [61, 159] on input "text" at bounding box center [92, 158] width 110 height 13
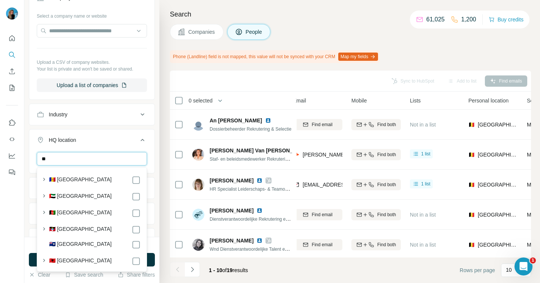
type input "*"
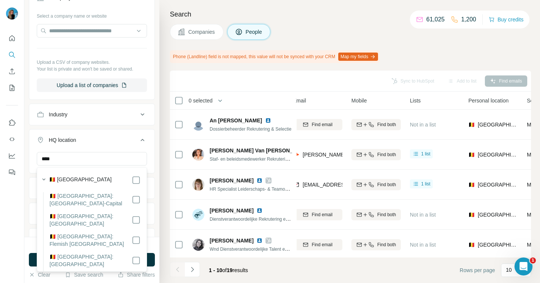
click at [63, 177] on label "🇧🇪 [GEOGRAPHIC_DATA]" at bounding box center [80, 179] width 63 height 9
click at [62, 162] on input "****" at bounding box center [92, 158] width 110 height 13
click at [64, 182] on label "🇩🇪 [GEOGRAPHIC_DATA]" at bounding box center [80, 179] width 63 height 9
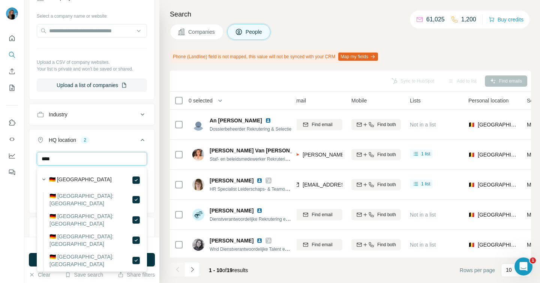
click at [61, 156] on input "****" at bounding box center [92, 158] width 110 height 13
type input "******"
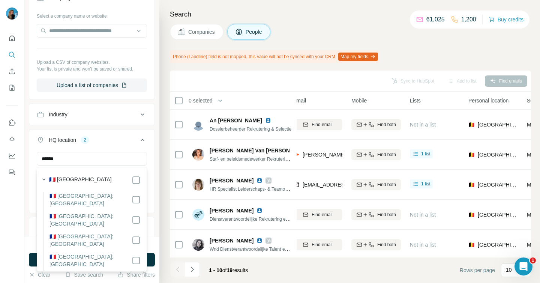
click at [69, 181] on label "🇫🇷 [GEOGRAPHIC_DATA]" at bounding box center [80, 179] width 63 height 9
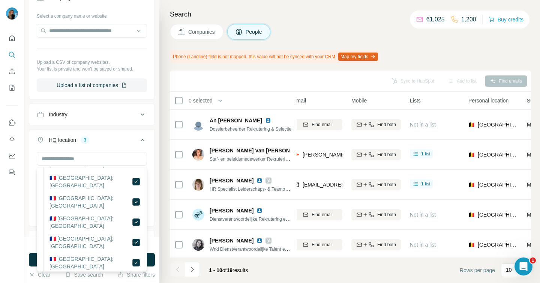
click at [167, 116] on div "Search Companies People Phone (Landline) field is not mapped, this value will n…" at bounding box center [349, 141] width 381 height 283
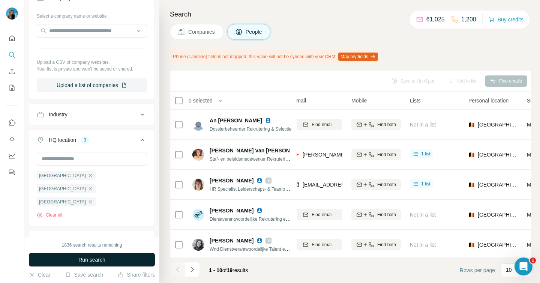
click at [91, 256] on span "Run search" at bounding box center [91, 259] width 27 height 7
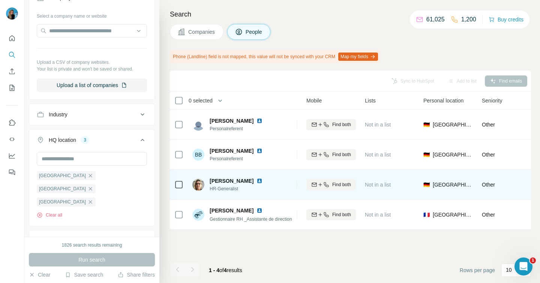
scroll to position [0, 0]
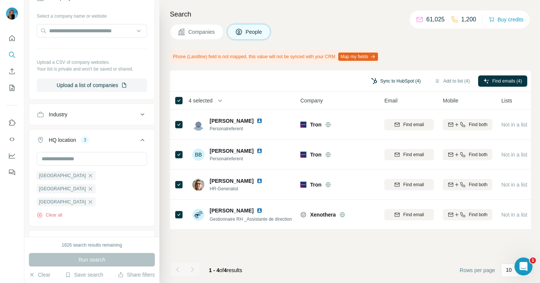
click at [384, 82] on button "Sync to HubSpot (4)" at bounding box center [396, 80] width 60 height 11
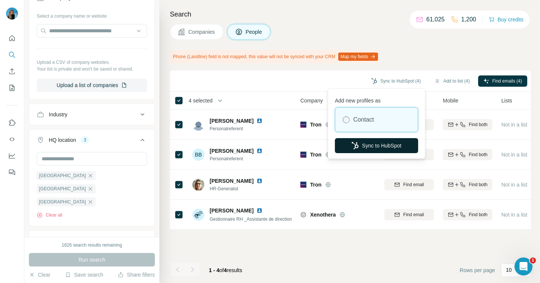
click at [364, 149] on button "Sync to HubSpot" at bounding box center [376, 145] width 83 height 15
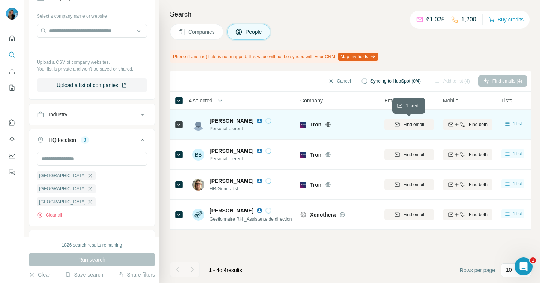
click at [417, 122] on span "Find email" at bounding box center [413, 124] width 21 height 7
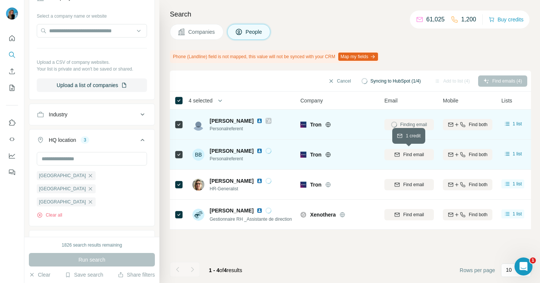
click at [414, 155] on span "Find email" at bounding box center [413, 154] width 21 height 7
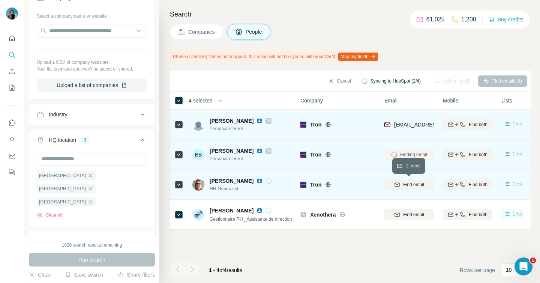
click at [412, 180] on button "Find email" at bounding box center [408, 184] width 49 height 11
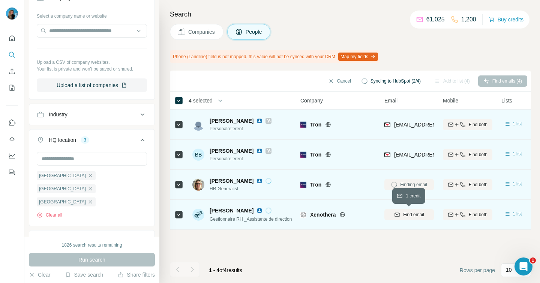
click at [408, 215] on span "Find email" at bounding box center [413, 214] width 21 height 7
click at [423, 80] on div "Cancel Syncing to HubSpot (3/4) Add to list (4) Find emails (4)" at bounding box center [351, 80] width 354 height 13
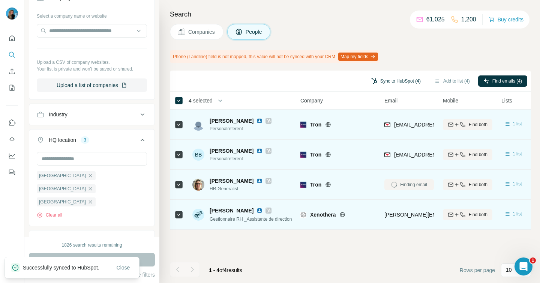
click at [382, 77] on button "Sync to HubSpot (4)" at bounding box center [396, 80] width 60 height 11
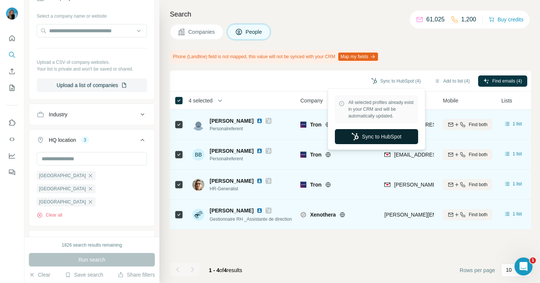
click at [382, 139] on button "Sync to HubSpot" at bounding box center [376, 136] width 83 height 15
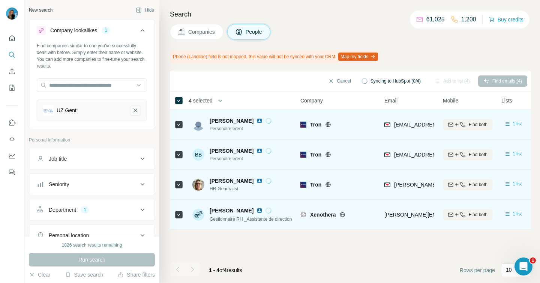
click at [136, 112] on icon "UZ Gent-remove-button" at bounding box center [135, 109] width 7 height 7
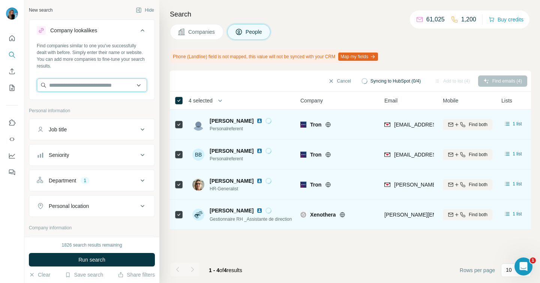
click at [115, 87] on input "text" at bounding box center [92, 84] width 110 height 13
